Goal: Task Accomplishment & Management: Manage account settings

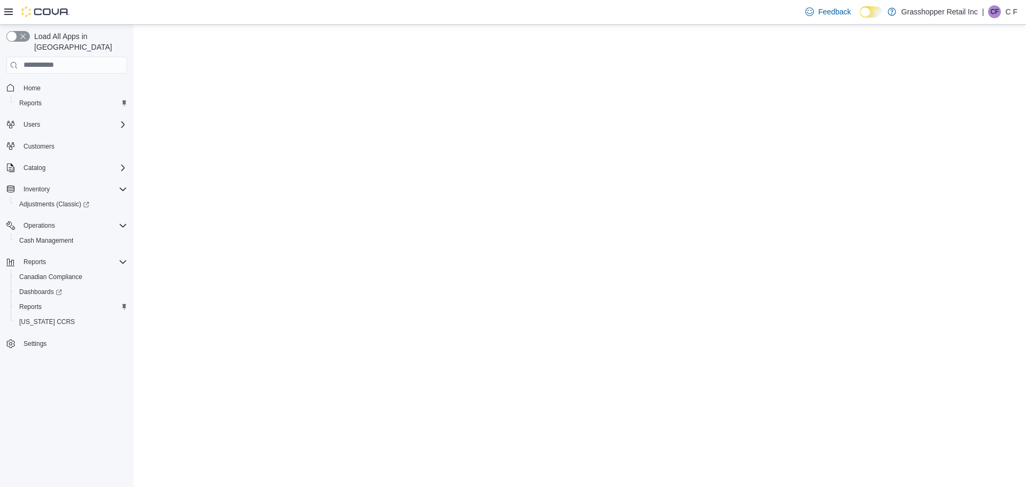
click at [1000, 11] on div "CF" at bounding box center [994, 11] width 13 height 13
click at [960, 113] on button "Sign Out" at bounding box center [964, 104] width 98 height 17
